Goal: Task Accomplishment & Management: Complete application form

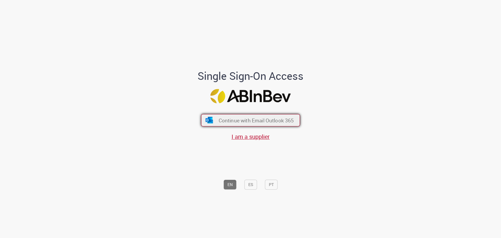
click at [251, 117] on span "Continue with Email Outlook 365" at bounding box center [255, 120] width 75 height 7
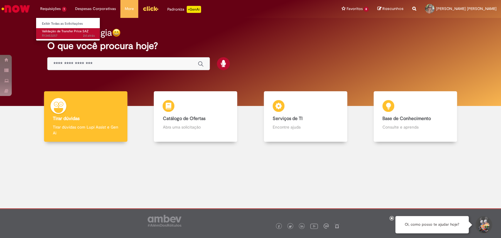
click at [68, 29] on span "Validação de Transfer Price SAZ" at bounding box center [65, 31] width 47 height 4
